Goal: Transaction & Acquisition: Purchase product/service

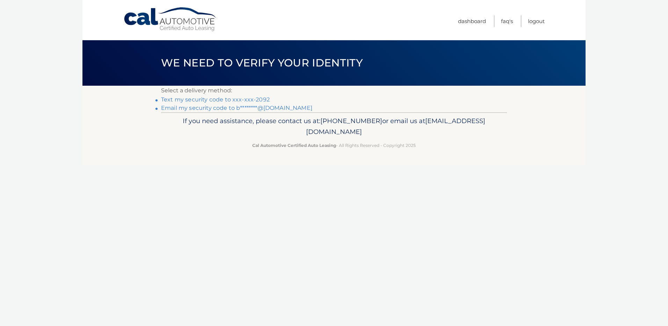
click at [234, 100] on link "Text my security code to xxx-xxx-2092" at bounding box center [215, 99] width 109 height 7
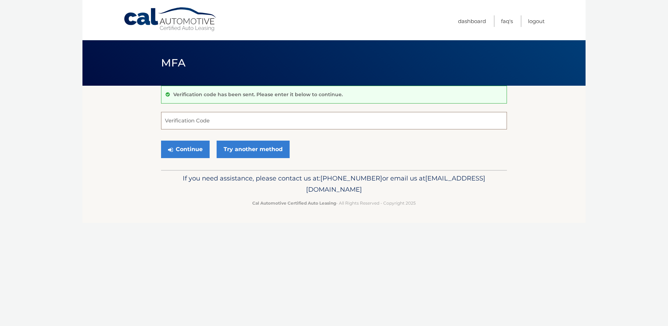
click at [227, 118] on input "Verification Code" at bounding box center [334, 120] width 346 height 17
type input "293257"
click at [161, 140] on button "Continue" at bounding box center [185, 148] width 49 height 17
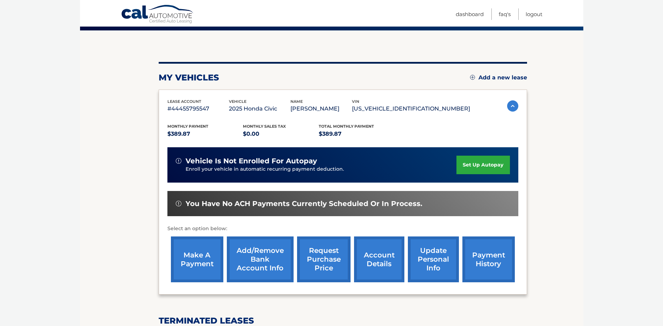
scroll to position [70, 0]
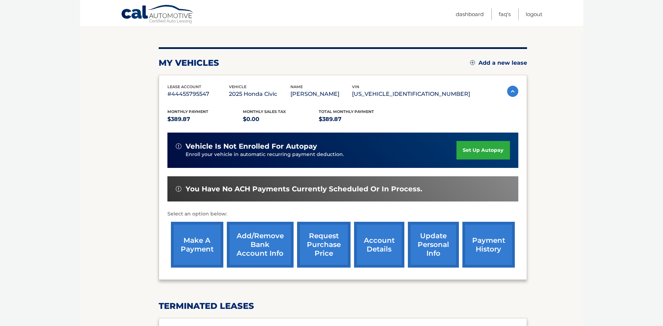
click at [198, 256] on link "make a payment" at bounding box center [197, 245] width 52 height 46
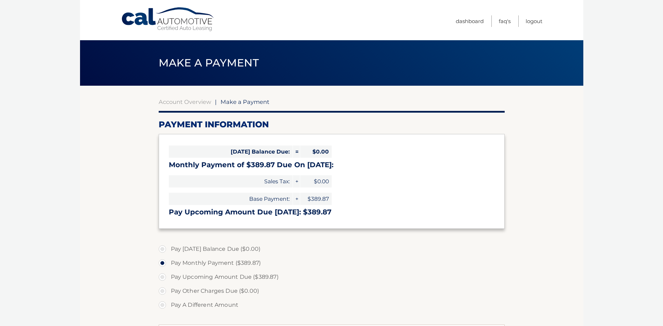
select select "ZDIyYjBhOTctNzcyZS00M2IzLTljY2QtNDllMzczMDQzOTlj"
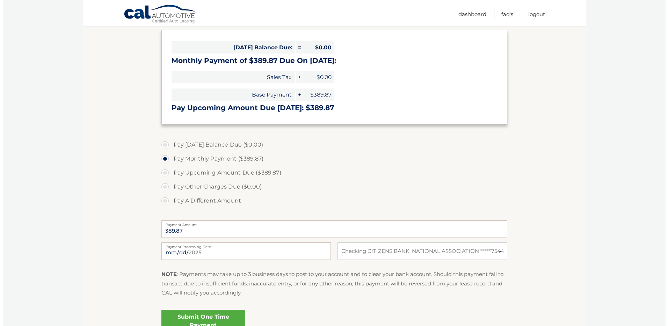
scroll to position [105, 0]
click at [169, 198] on label "Pay A Different Amount" at bounding box center [332, 200] width 346 height 14
click at [168, 198] on input "Pay A Different Amount" at bounding box center [164, 198] width 7 height 11
radio input "true"
click at [186, 232] on input "Payment Amount" at bounding box center [332, 227] width 346 height 17
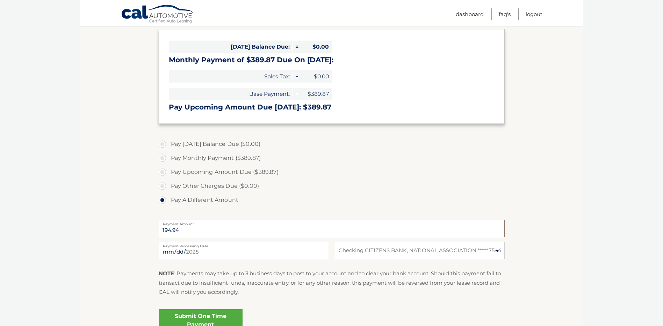
type input "194.94"
click at [174, 251] on input "2025-08-09" at bounding box center [243, 249] width 169 height 17
type input "2025-08-14"
click at [305, 307] on div "Submit One Time Payment" at bounding box center [332, 318] width 346 height 25
click at [221, 314] on link "Submit One Time Payment" at bounding box center [201, 320] width 84 height 22
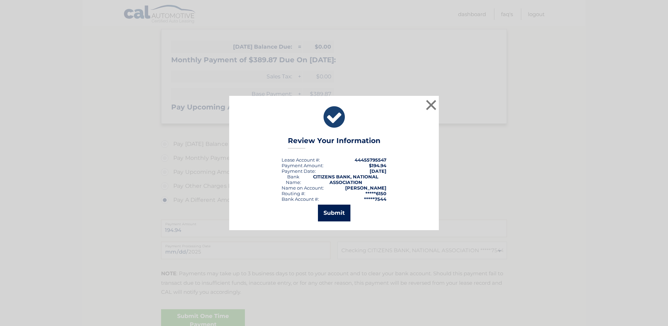
click at [332, 214] on button "Submit" at bounding box center [334, 212] width 32 height 17
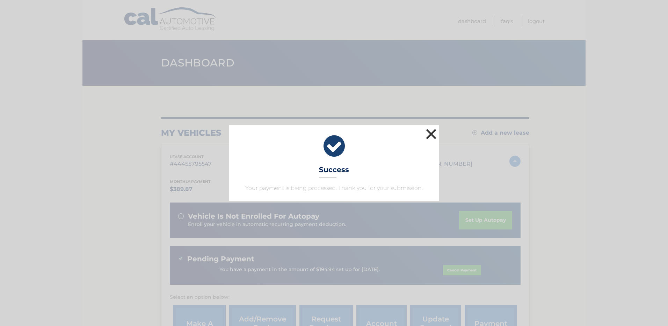
click at [432, 131] on button "×" at bounding box center [431, 134] width 14 height 14
